Goal: Transaction & Acquisition: Book appointment/travel/reservation

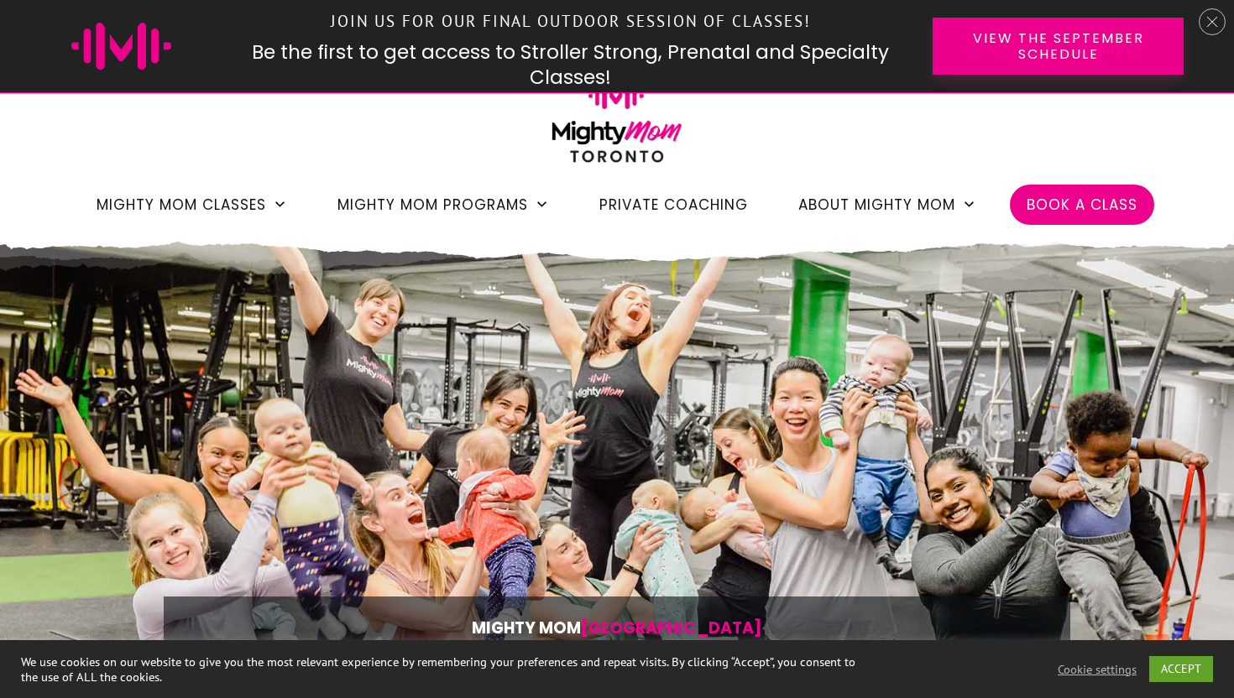
scroll to position [144, 0]
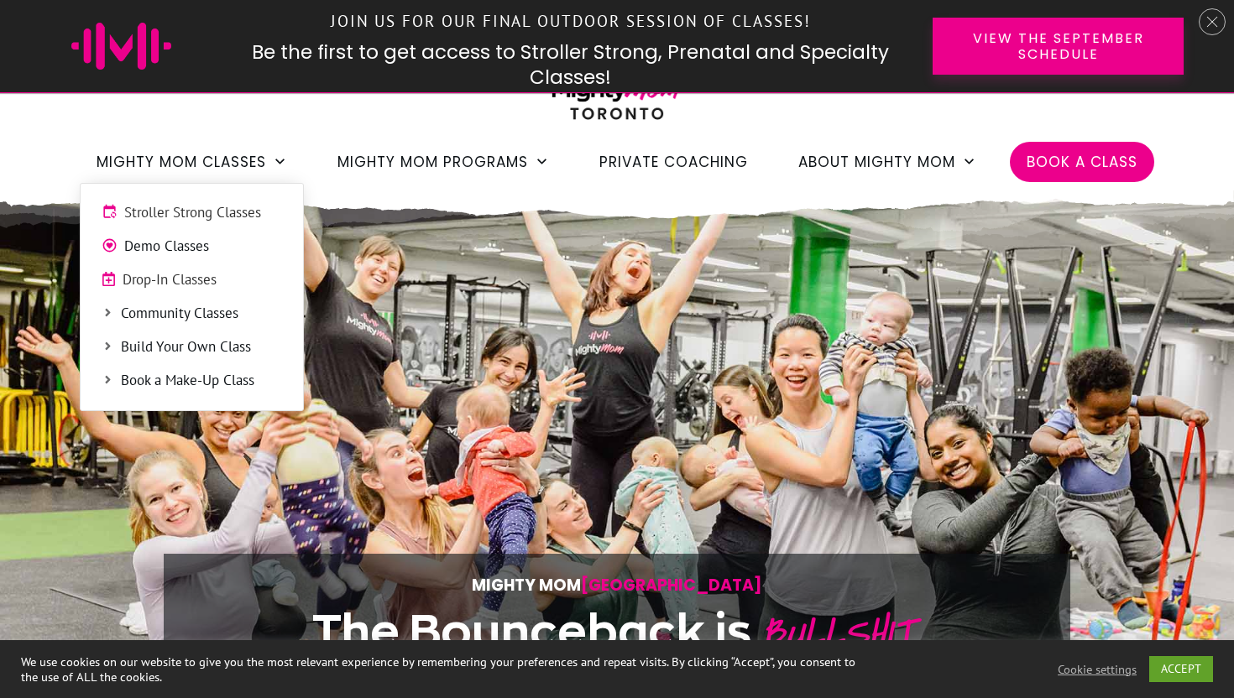
click at [184, 157] on span "Mighty Mom Classes" at bounding box center [182, 162] width 170 height 29
click at [195, 214] on span "Stroller Strong Classes" at bounding box center [203, 213] width 158 height 22
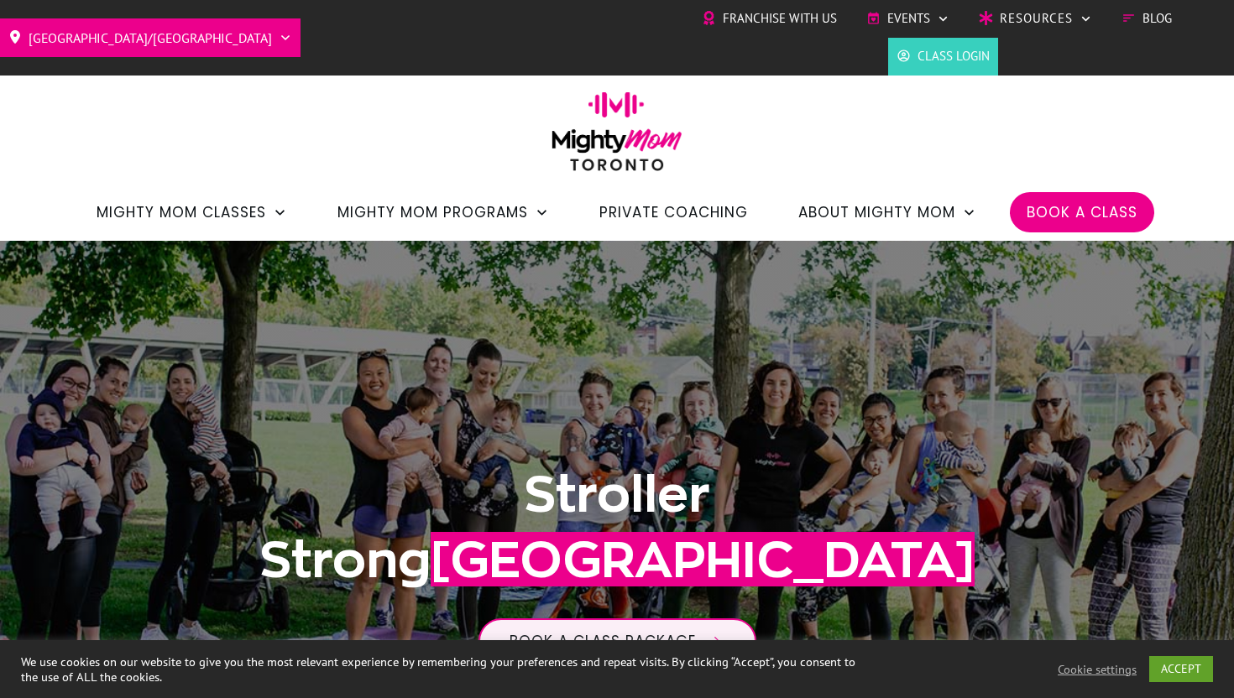
click at [1042, 206] on span "Book a Class" at bounding box center [1082, 212] width 111 height 29
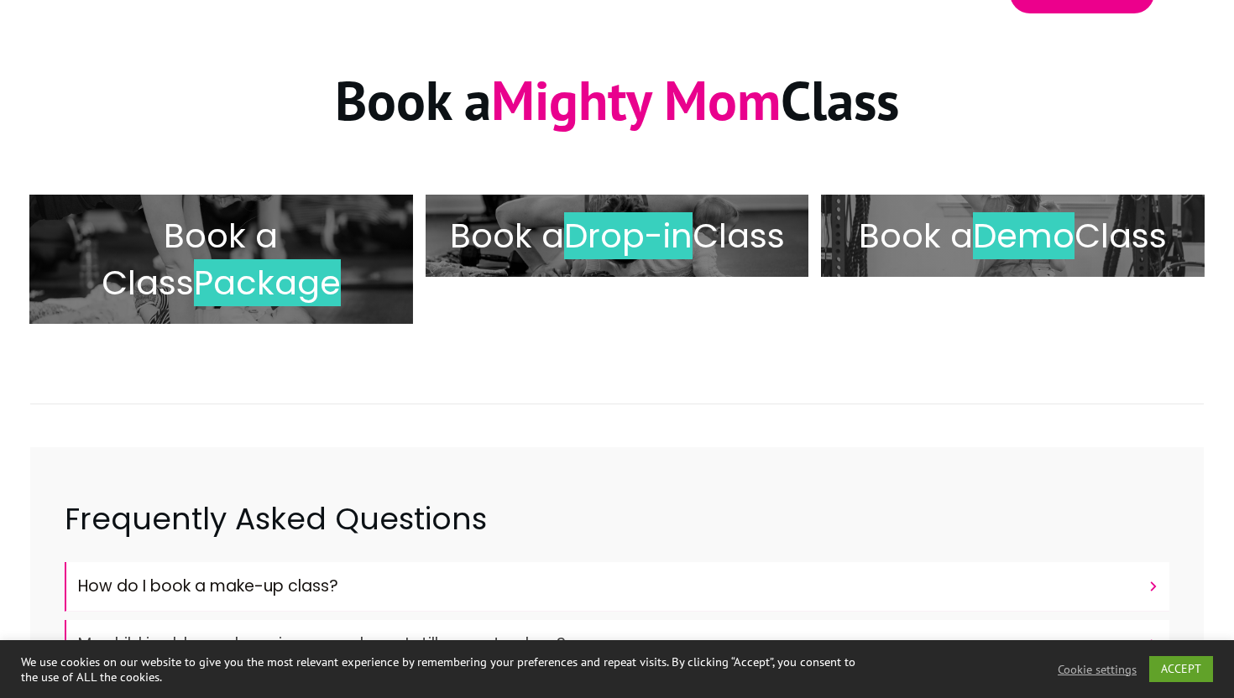
scroll to position [222, 0]
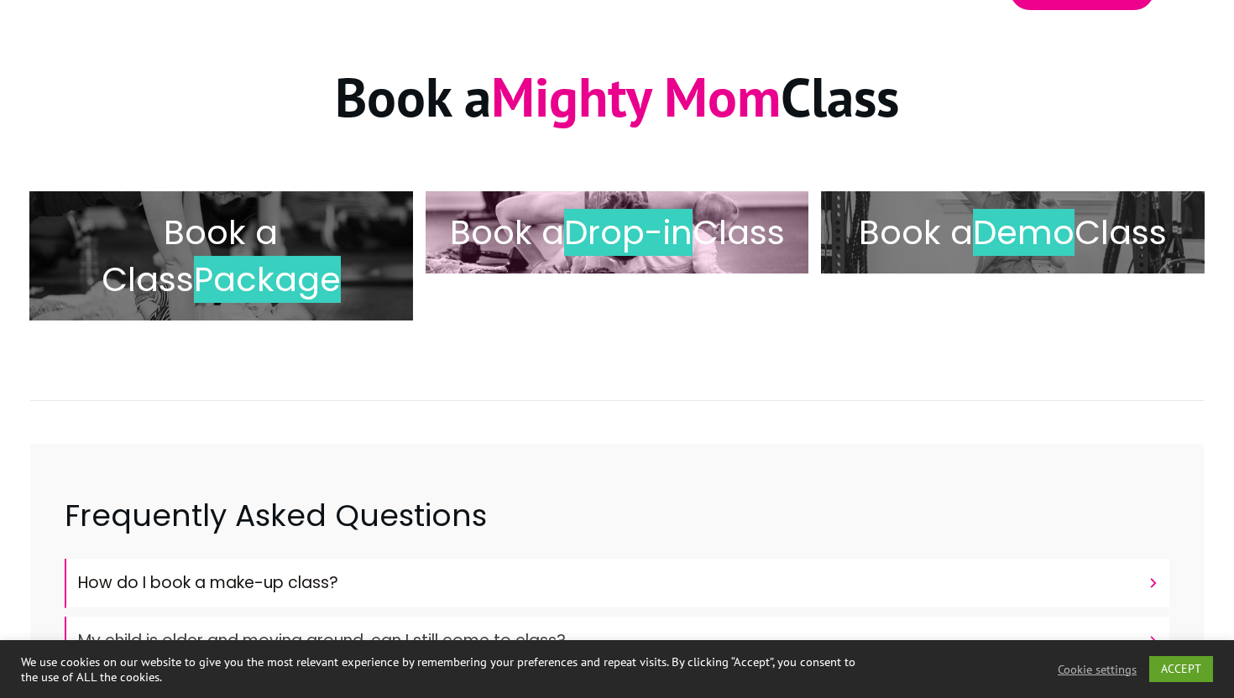
click at [693, 252] on span "Drop-in" at bounding box center [628, 232] width 128 height 47
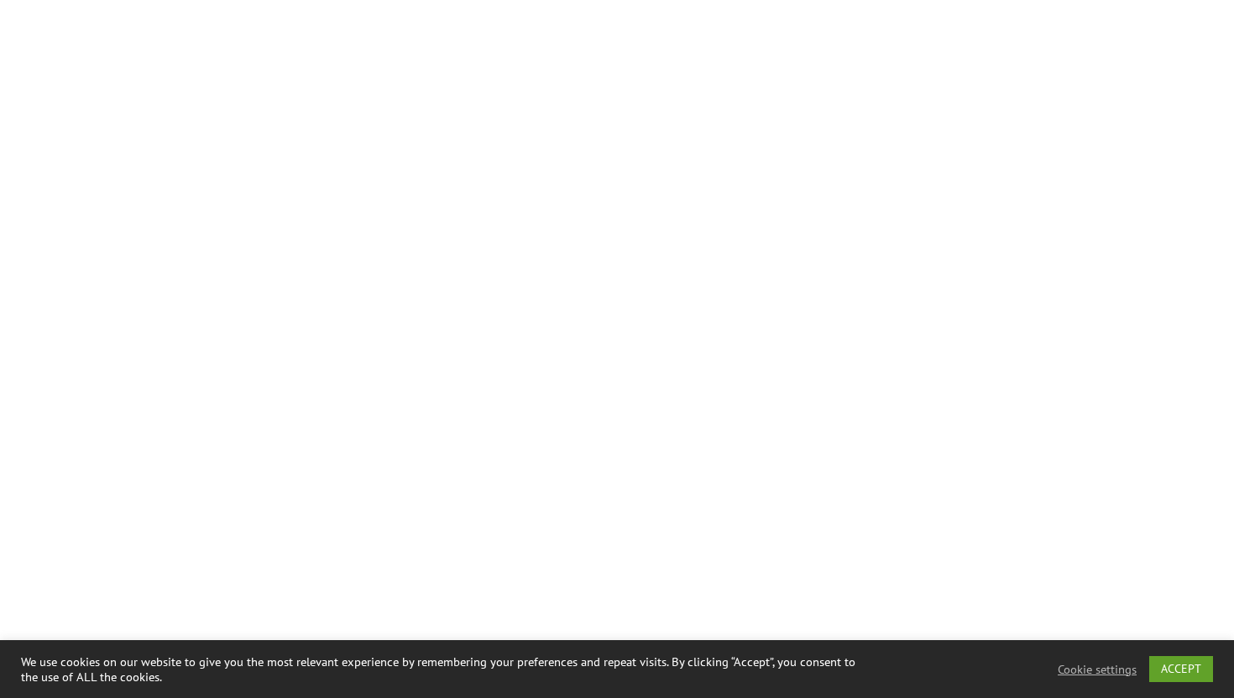
scroll to position [3872, 0]
